Goal: Book appointment/travel/reservation

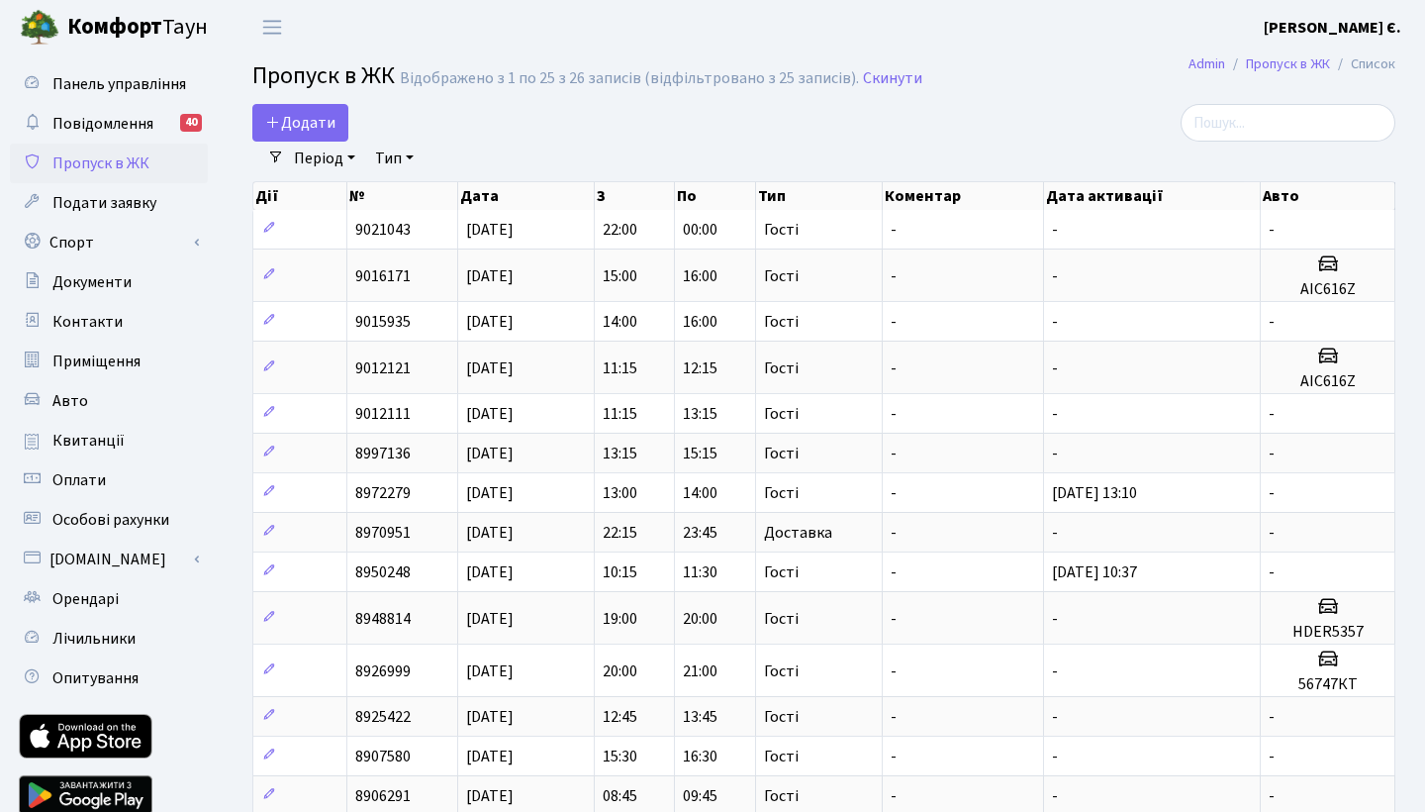
select select "25"
click at [75, 231] on link "Спорт" at bounding box center [109, 243] width 198 height 40
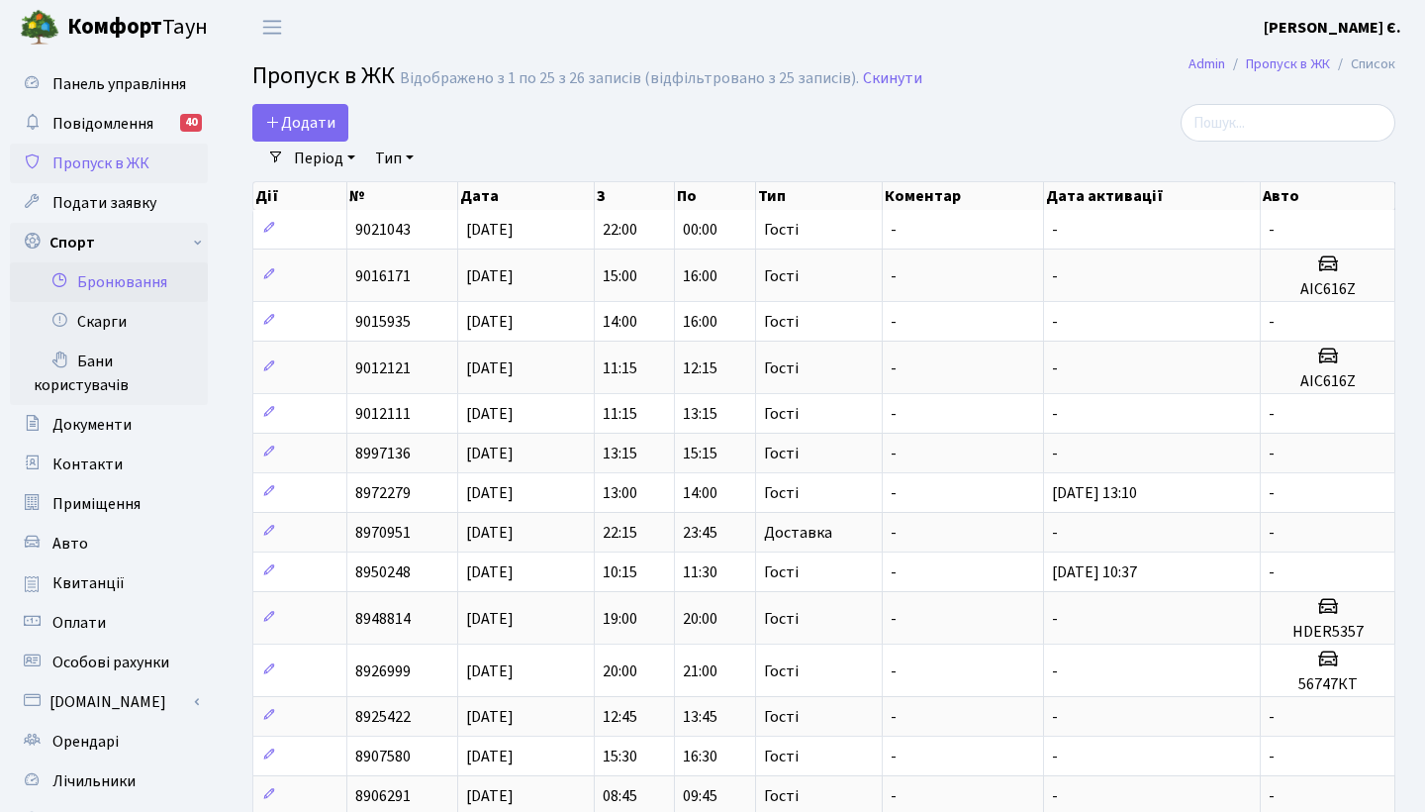
click at [104, 285] on link "Бронювання" at bounding box center [109, 282] width 198 height 40
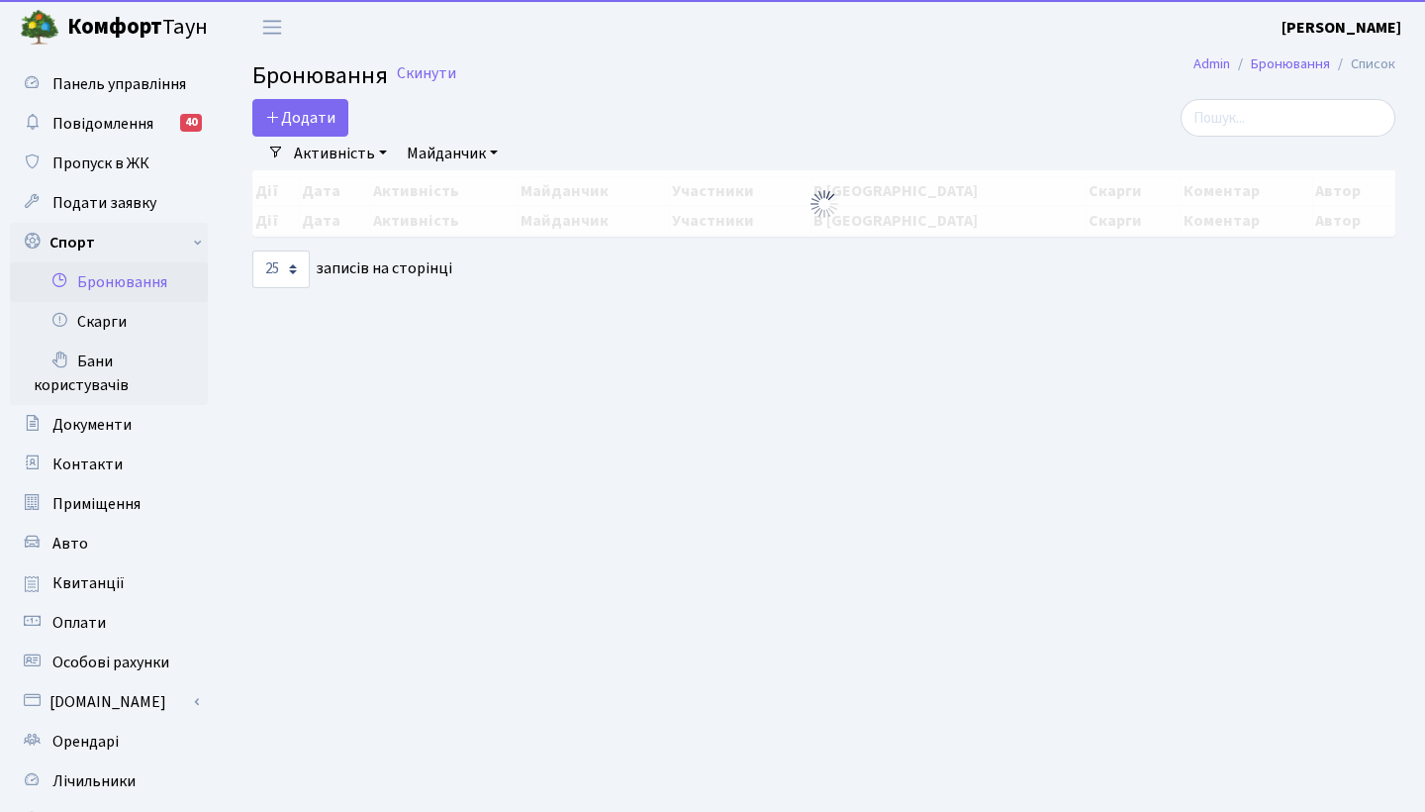
select select "25"
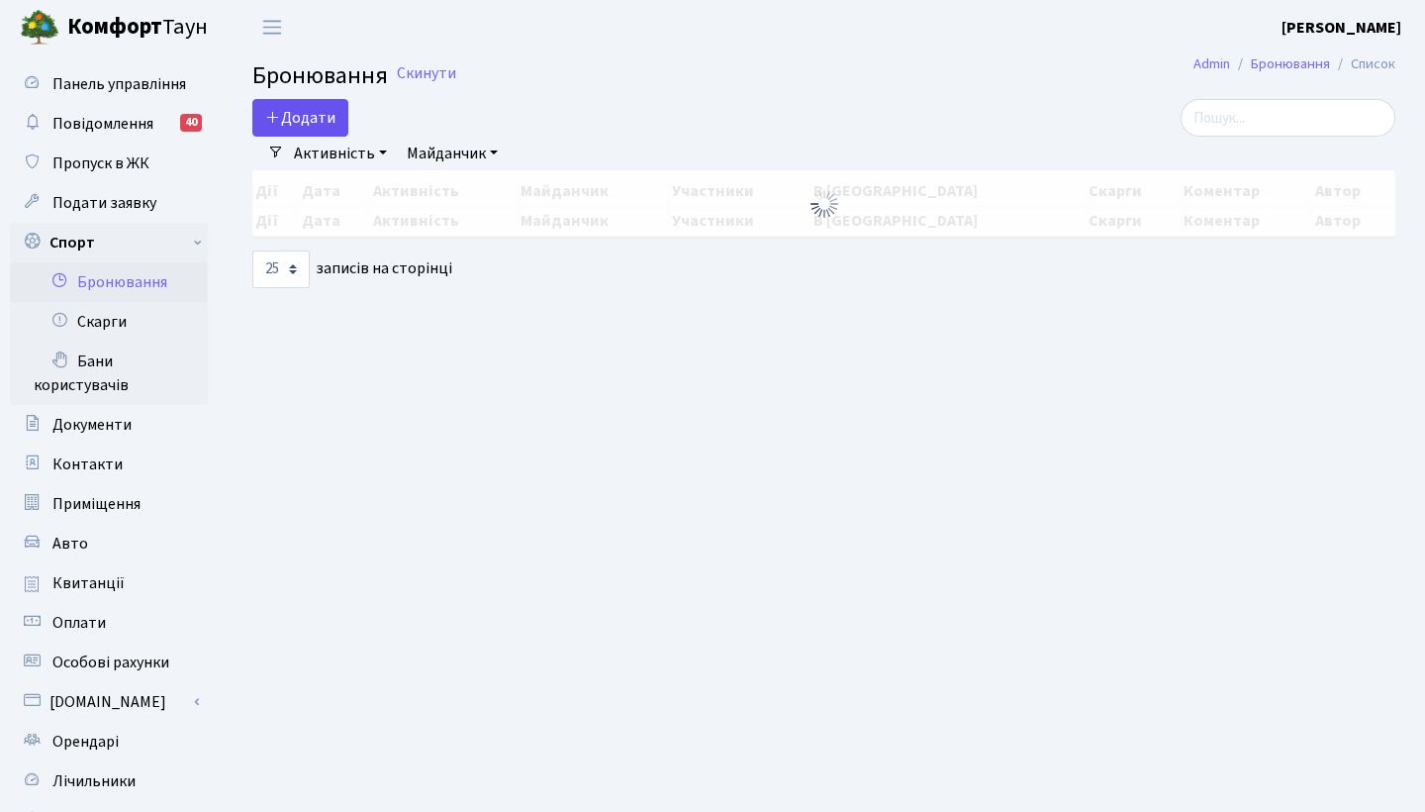
click at [321, 116] on button "Додати" at bounding box center [300, 118] width 96 height 38
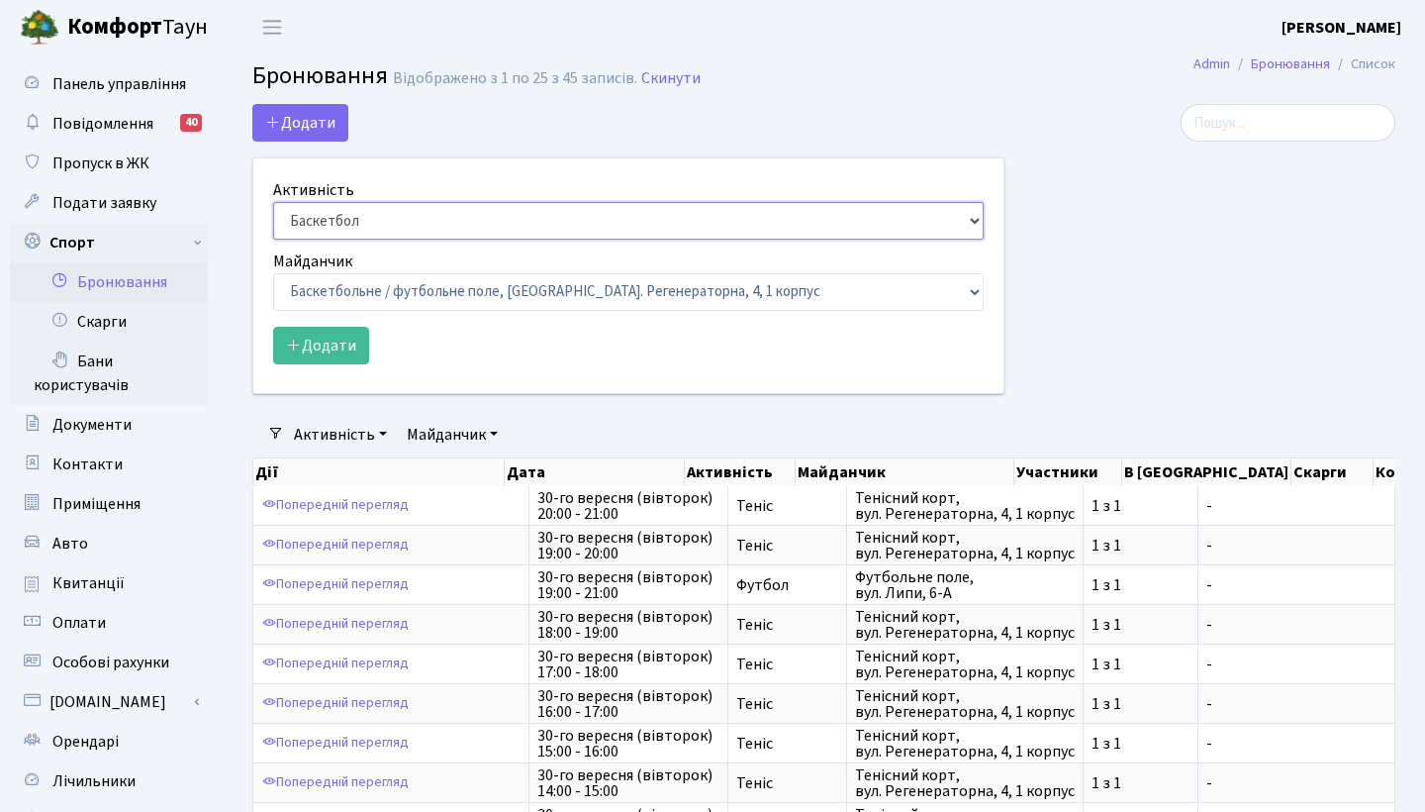
select select "1"
click at [335, 351] on button "Додати" at bounding box center [321, 346] width 96 height 38
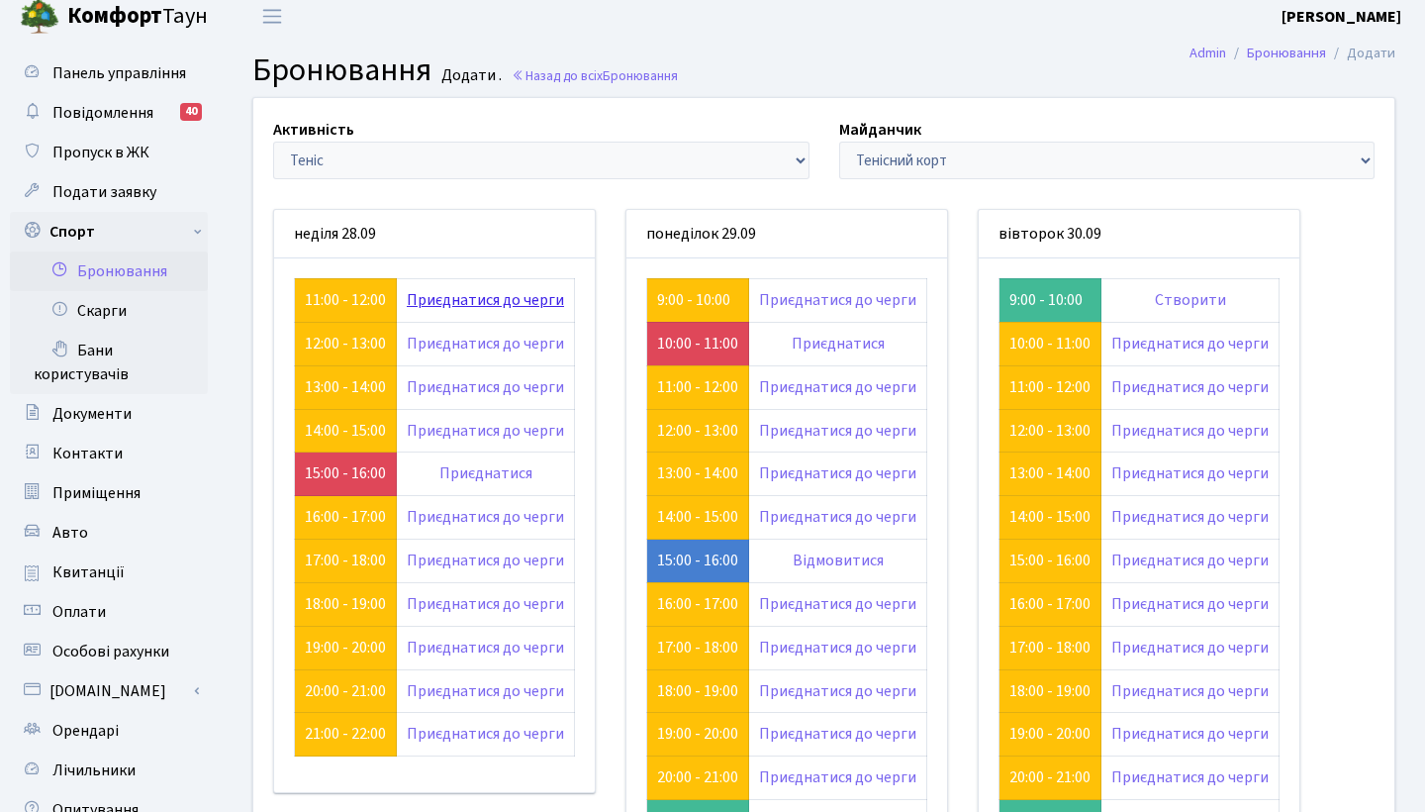
scroll to position [12, 0]
click at [325, 305] on link "11:00 - 12:00" at bounding box center [345, 299] width 81 height 22
